Goal: Transaction & Acquisition: Purchase product/service

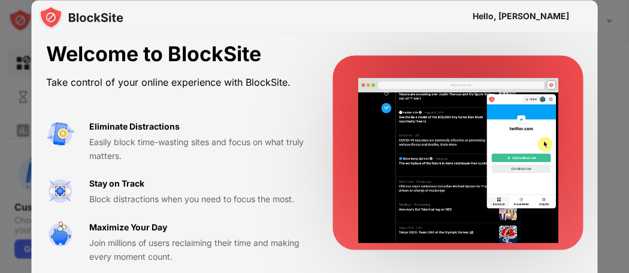
scroll to position [5, 0]
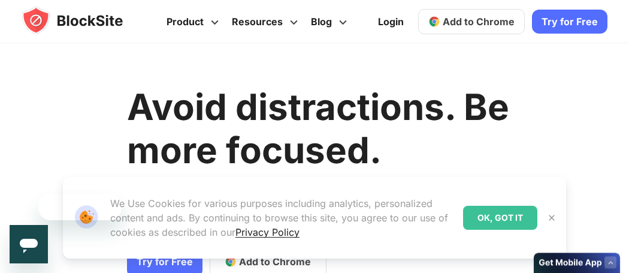
click at [485, 210] on div "OK, GOT IT" at bounding box center [500, 218] width 74 height 24
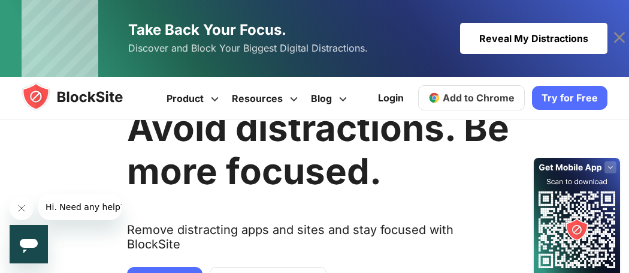
scroll to position [71, 0]
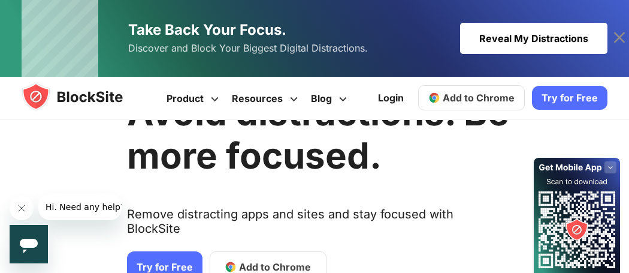
click at [144, 256] on link "Try for Free" at bounding box center [164, 266] width 75 height 31
